Goal: Go to known website: Access a specific website the user already knows

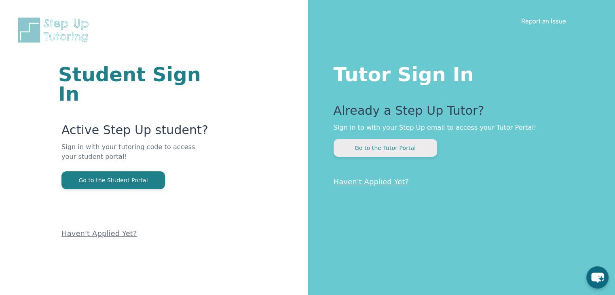
click at [391, 140] on button "Go to the Tutor Portal" at bounding box center [386, 148] width 104 height 18
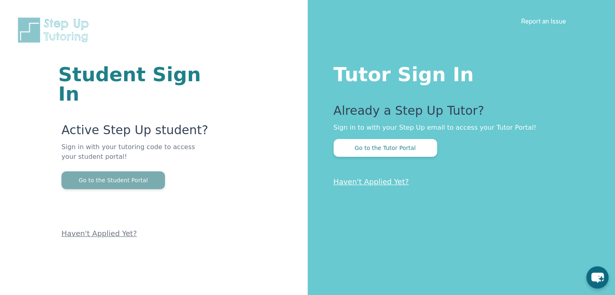
click at [129, 172] on button "Go to the Student Portal" at bounding box center [114, 181] width 104 height 18
click at [87, 172] on button "Go to the Student Portal" at bounding box center [114, 181] width 104 height 18
